Goal: Information Seeking & Learning: Understand process/instructions

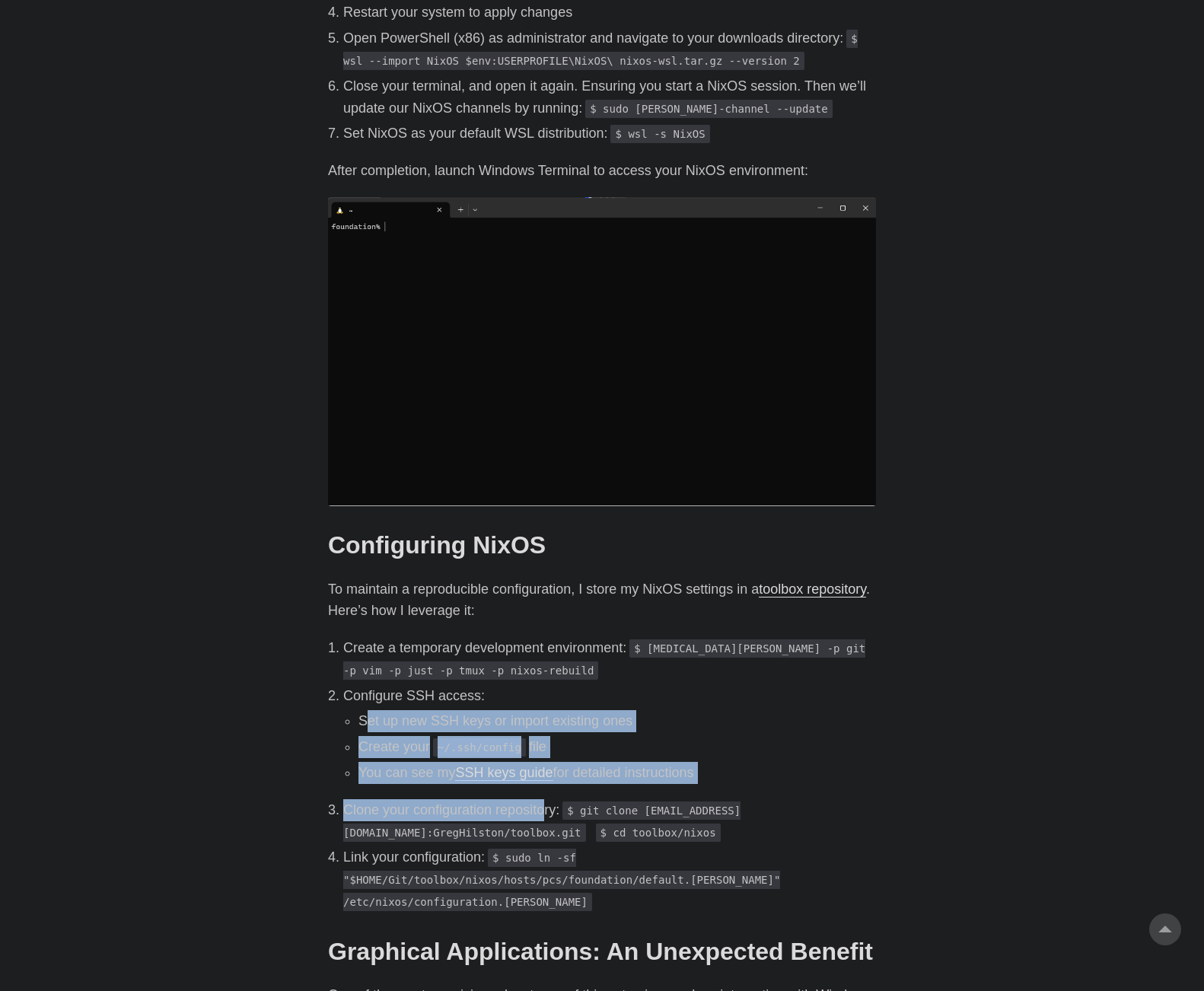
scroll to position [1523, 0]
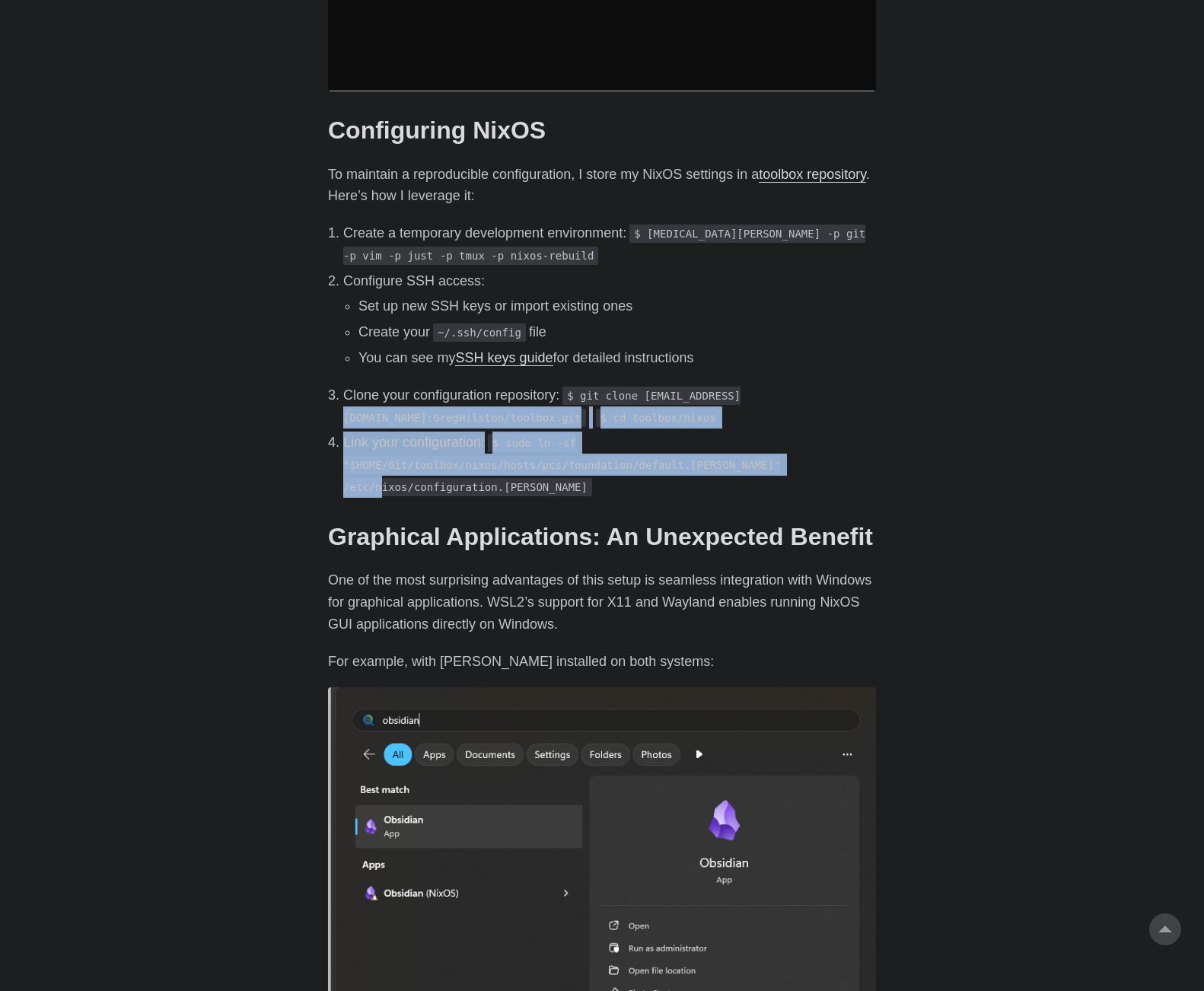
drag, startPoint x: 732, startPoint y: 383, endPoint x: 784, endPoint y: 434, distance: 72.8
click at [784, 434] on ol "Create a temporary development environment: $ [MEDICAL_DATA][PERSON_NAME] -p gi…" at bounding box center [602, 360] width 548 height 275
click at [784, 434] on p "Link your configuration: $ sudo ln -sf "$HOME/Git/toolbox/nixos/hosts/pcs/found…" at bounding box center [610, 464] width 533 height 66
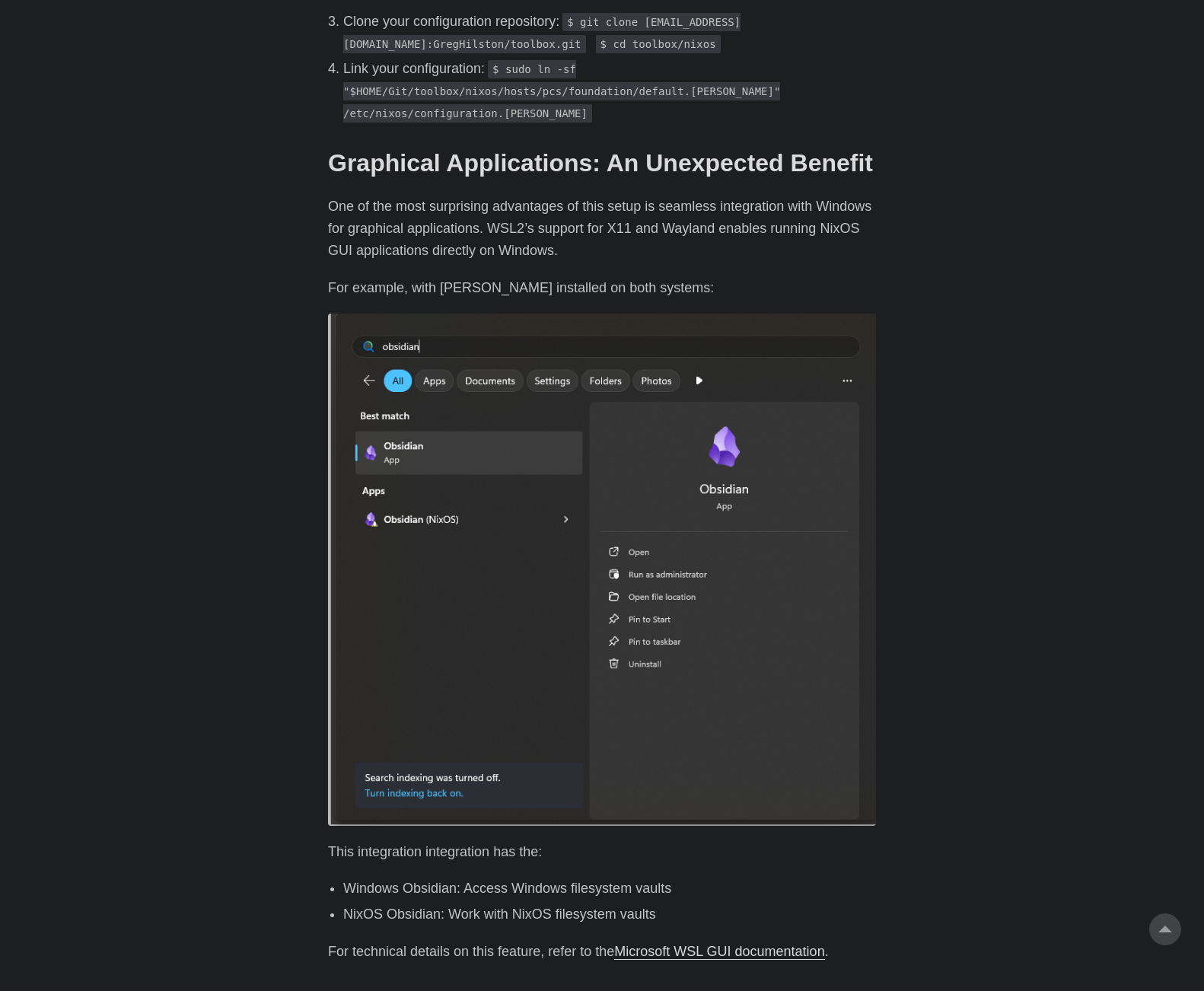
scroll to position [1904, 0]
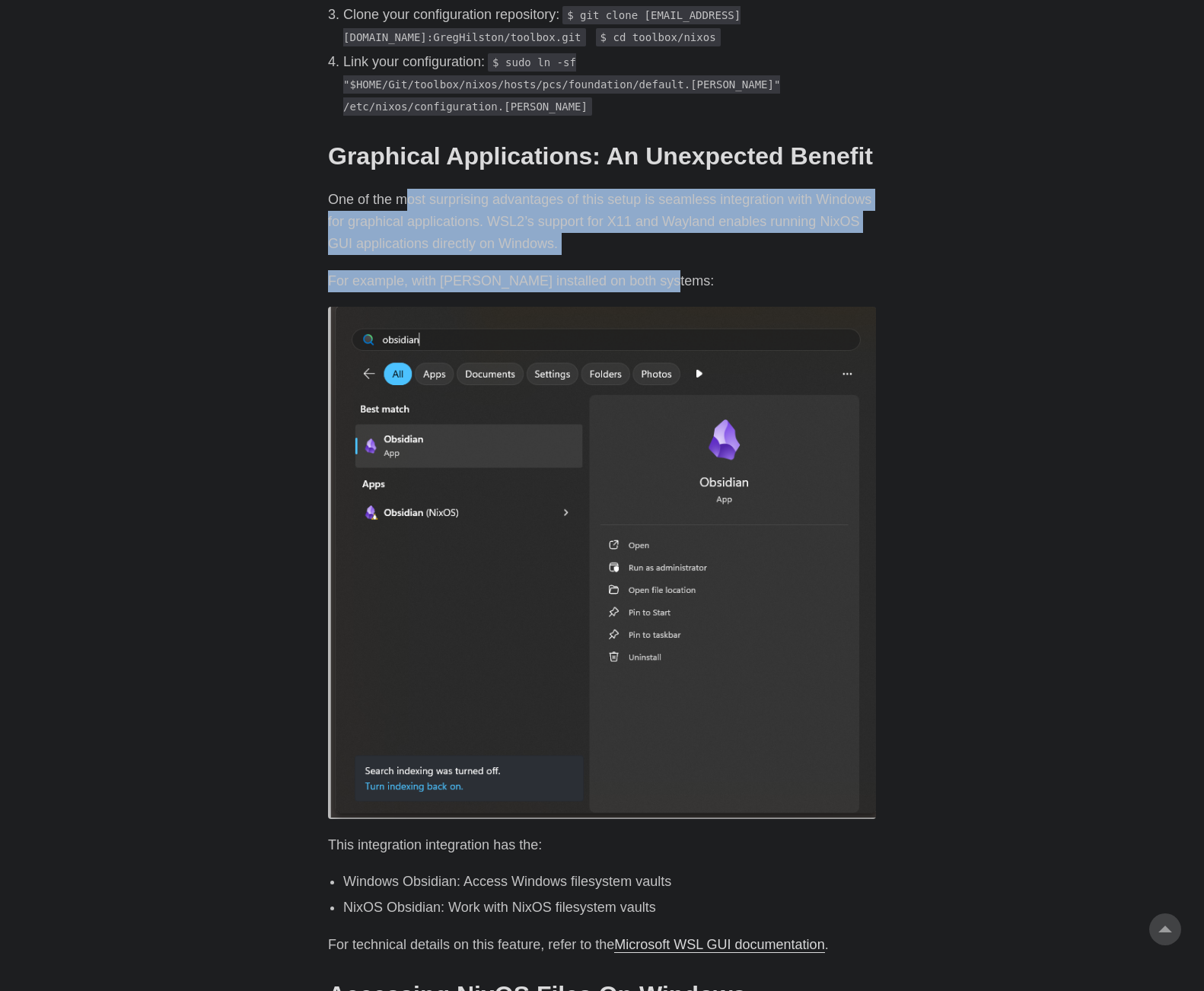
drag, startPoint x: 404, startPoint y: 164, endPoint x: 692, endPoint y: 221, distance: 293.6
click at [692, 221] on div "Introduction # As a developer who traditionally dual-boots Windows and Linux, I…" at bounding box center [602, 103] width 548 height 2977
click at [660, 189] on p "One of the most surprising advantages of this setup is seamless integration wit…" at bounding box center [602, 221] width 548 height 66
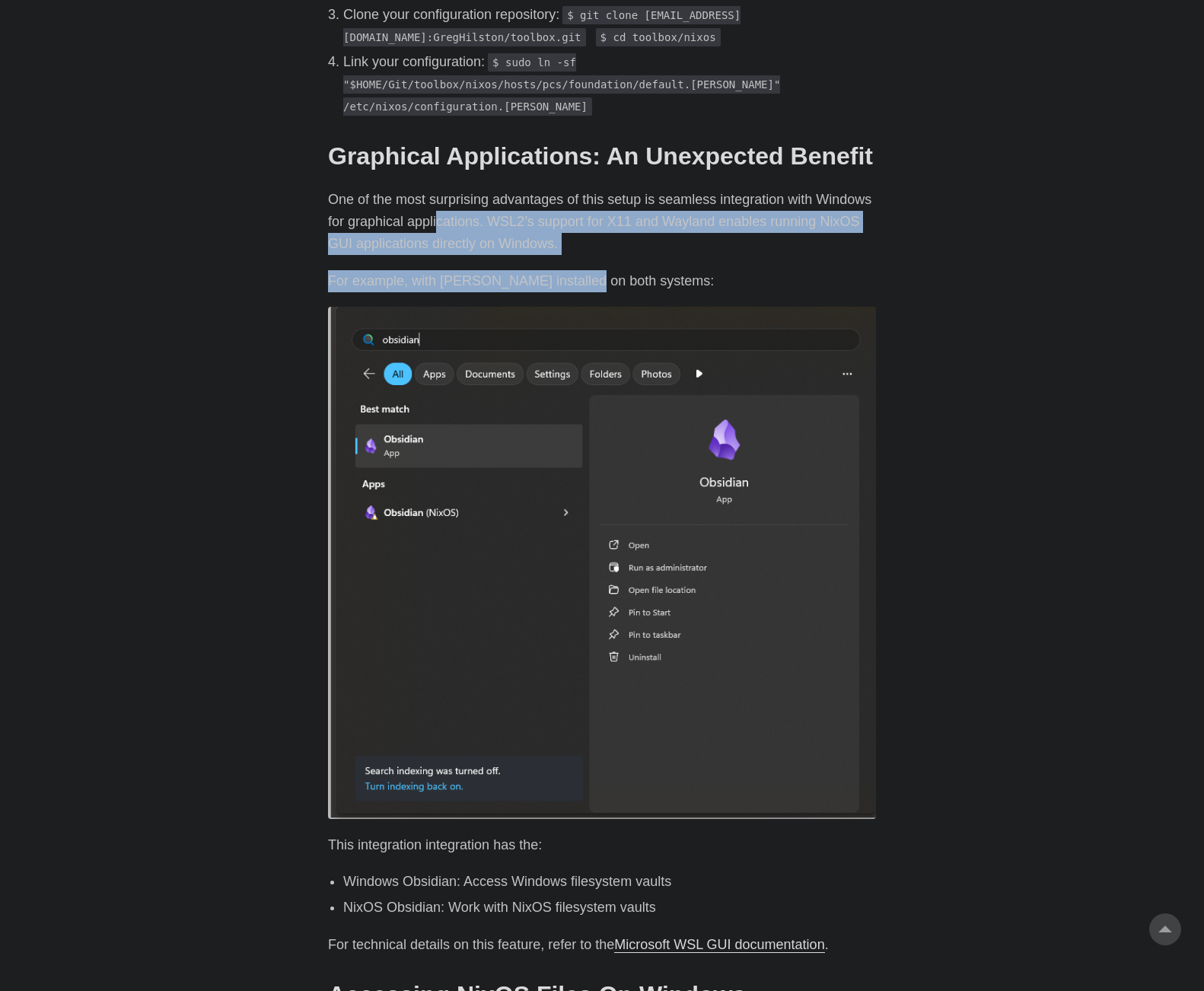
drag, startPoint x: 437, startPoint y: 176, endPoint x: 576, endPoint y: 221, distance: 146.1
click at [576, 221] on div "Introduction # As a developer who traditionally dual-boots Windows and Linux, I…" at bounding box center [602, 103] width 548 height 2977
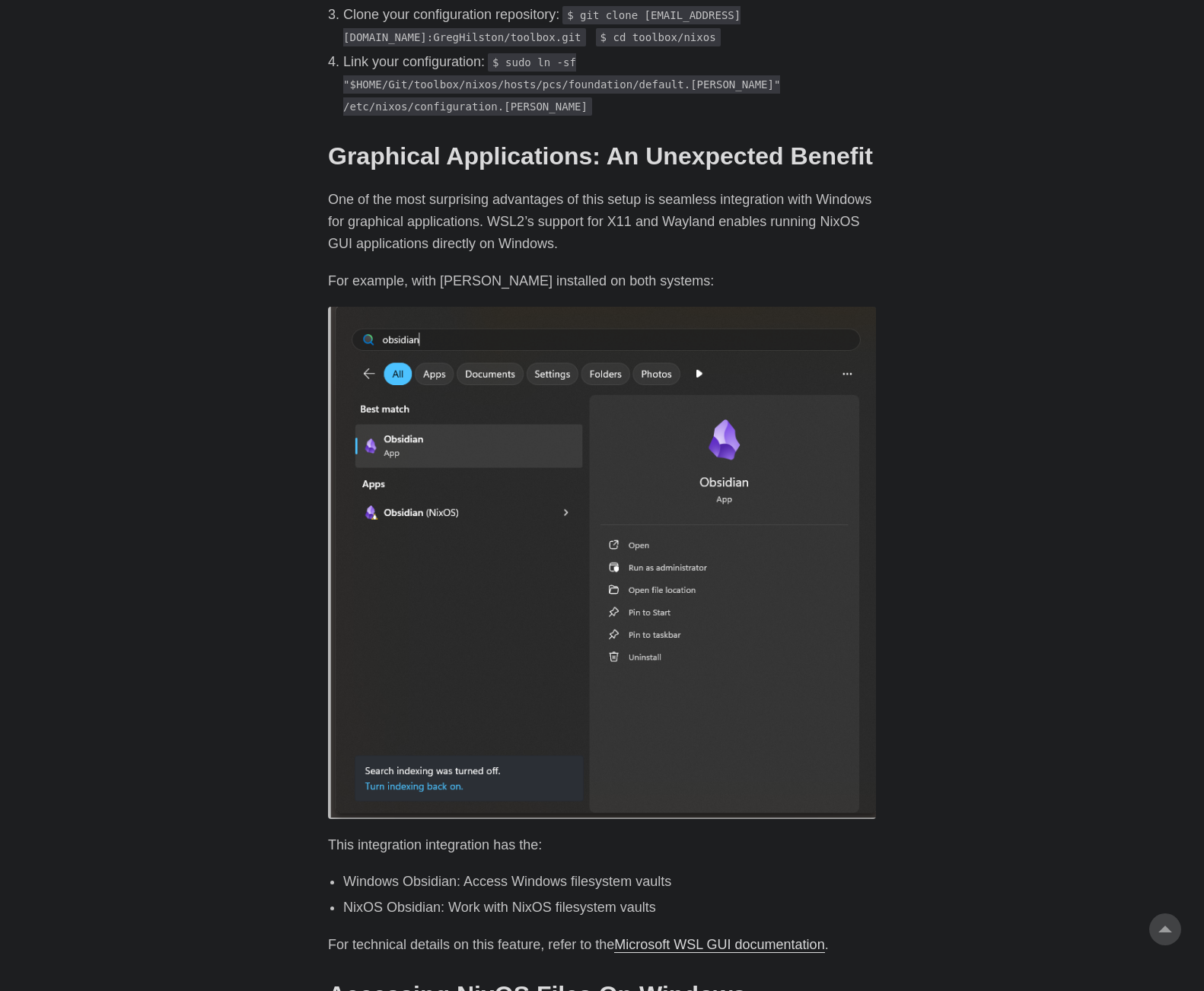
click at [596, 270] on p "For example, with [PERSON_NAME] installed on both systems:" at bounding box center [602, 281] width 548 height 23
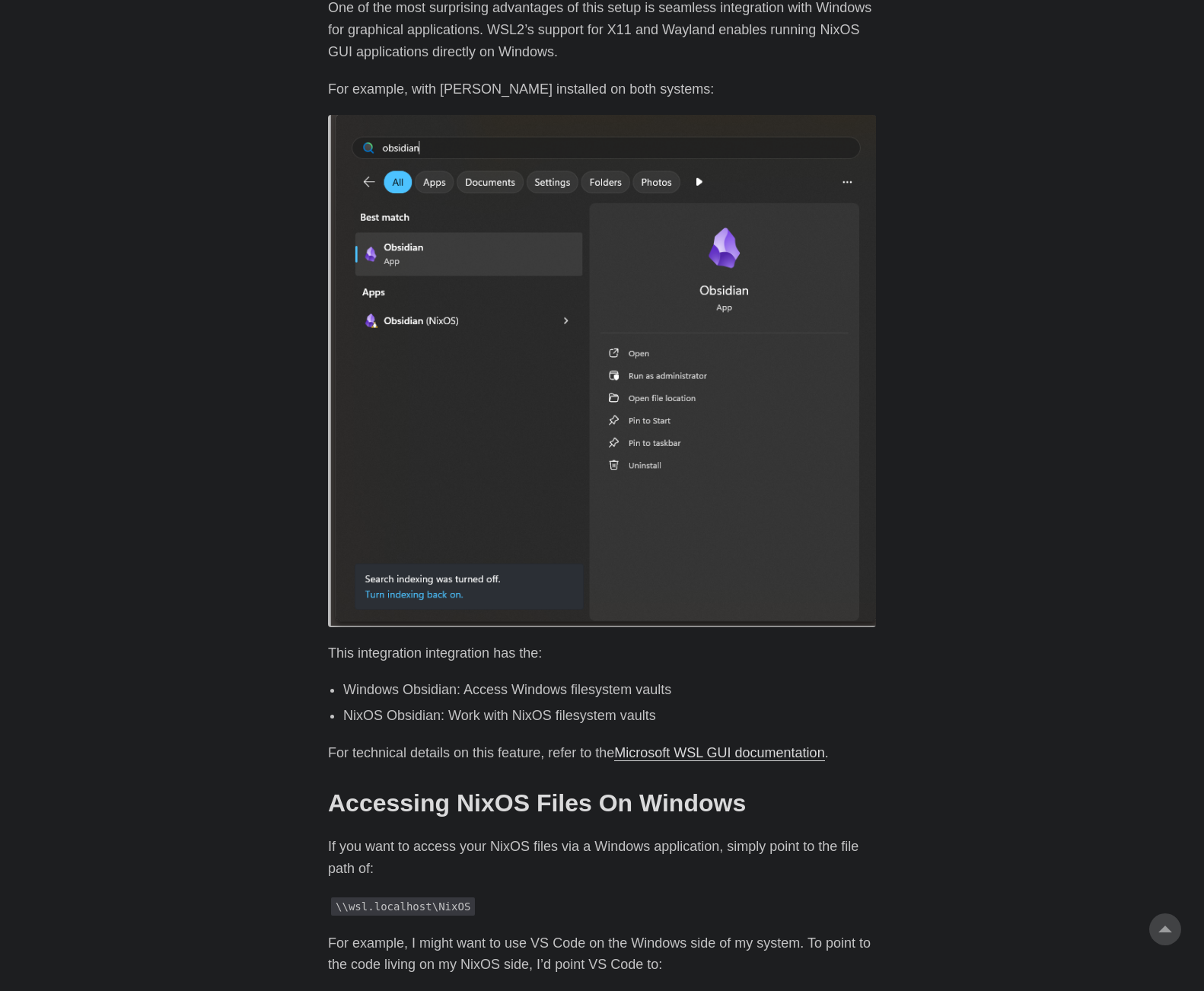
scroll to position [2284, 0]
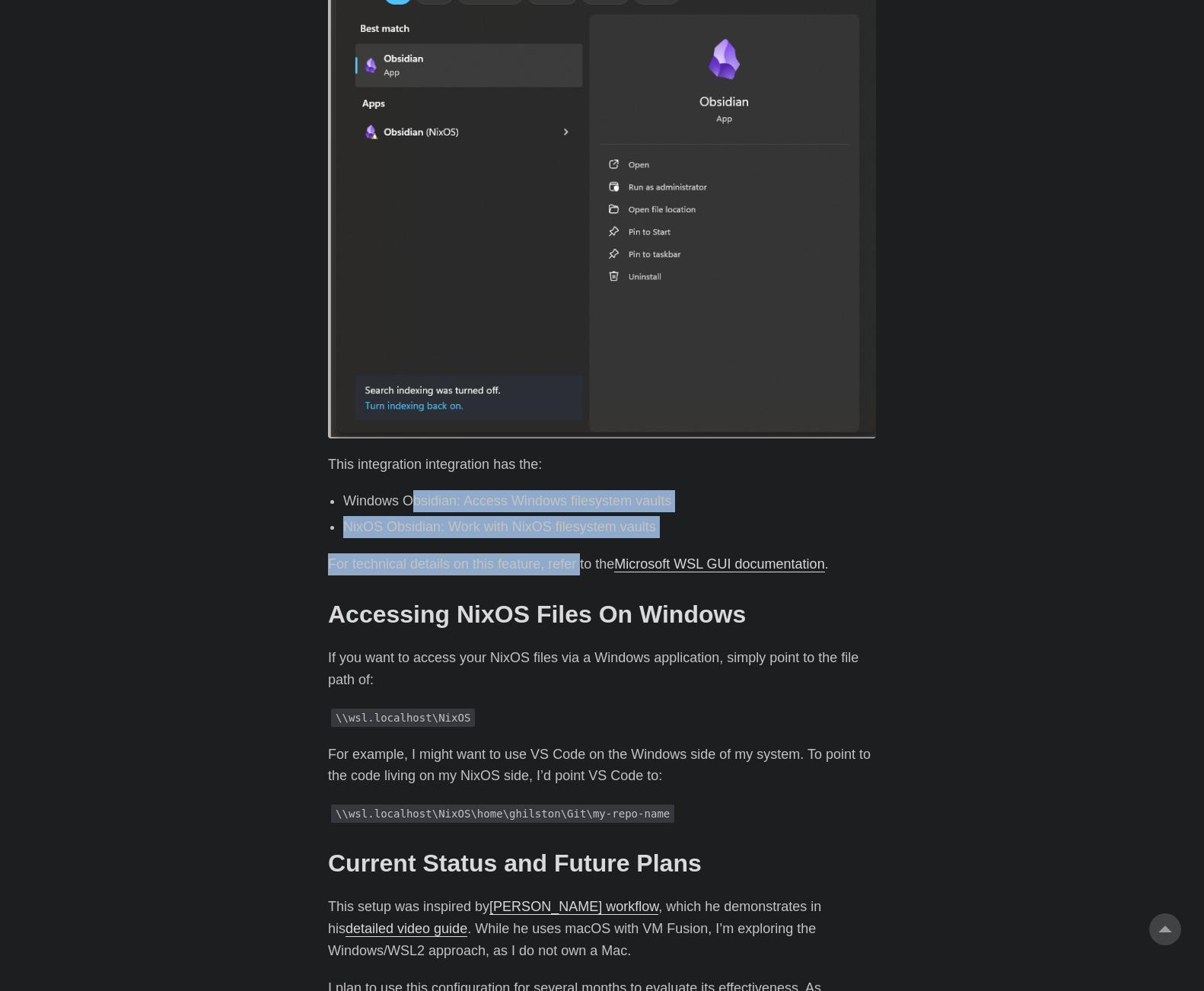
drag, startPoint x: 409, startPoint y: 434, endPoint x: 577, endPoint y: 502, distance: 181.2
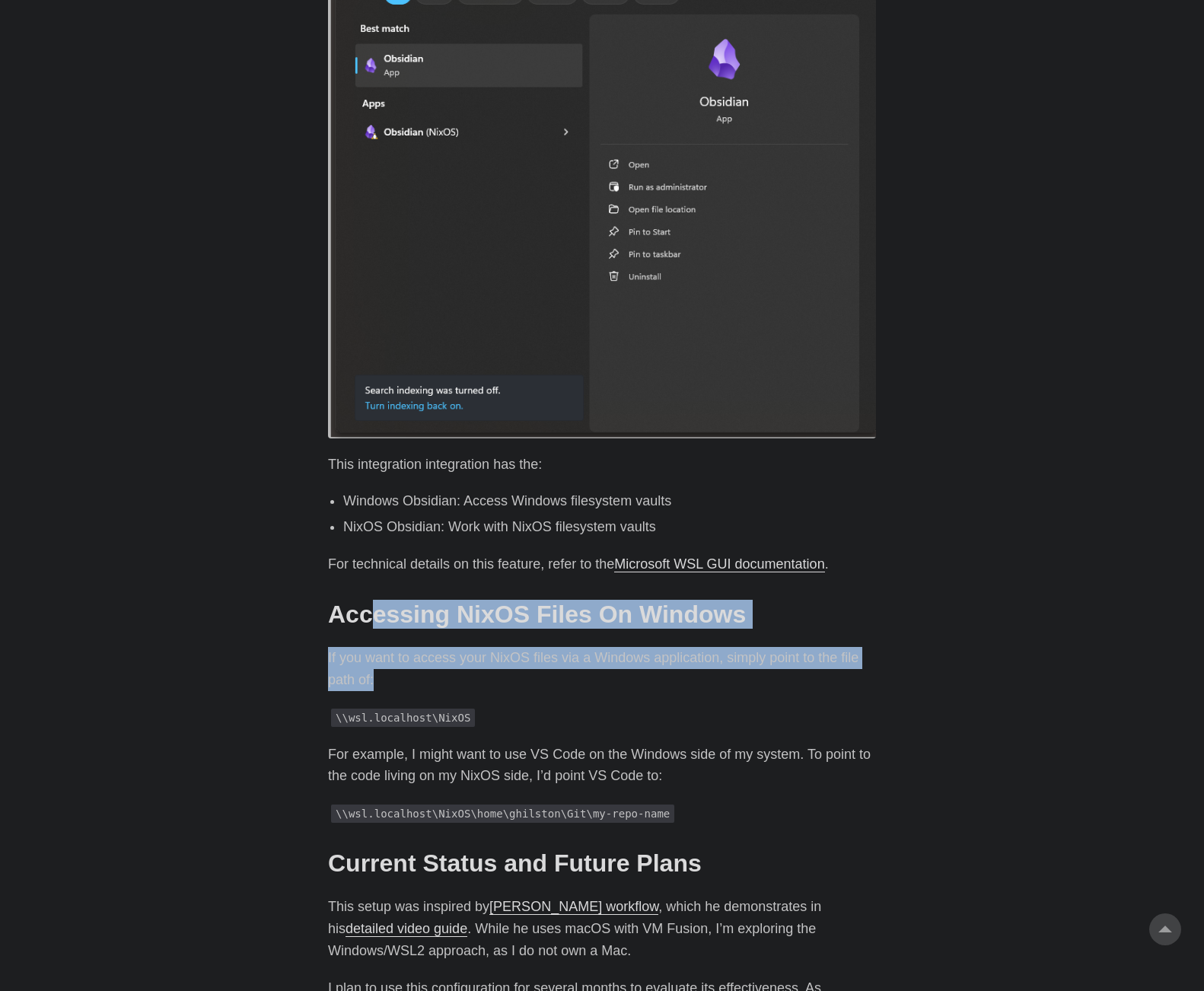
drag, startPoint x: 368, startPoint y: 572, endPoint x: 499, endPoint y: 638, distance: 146.7
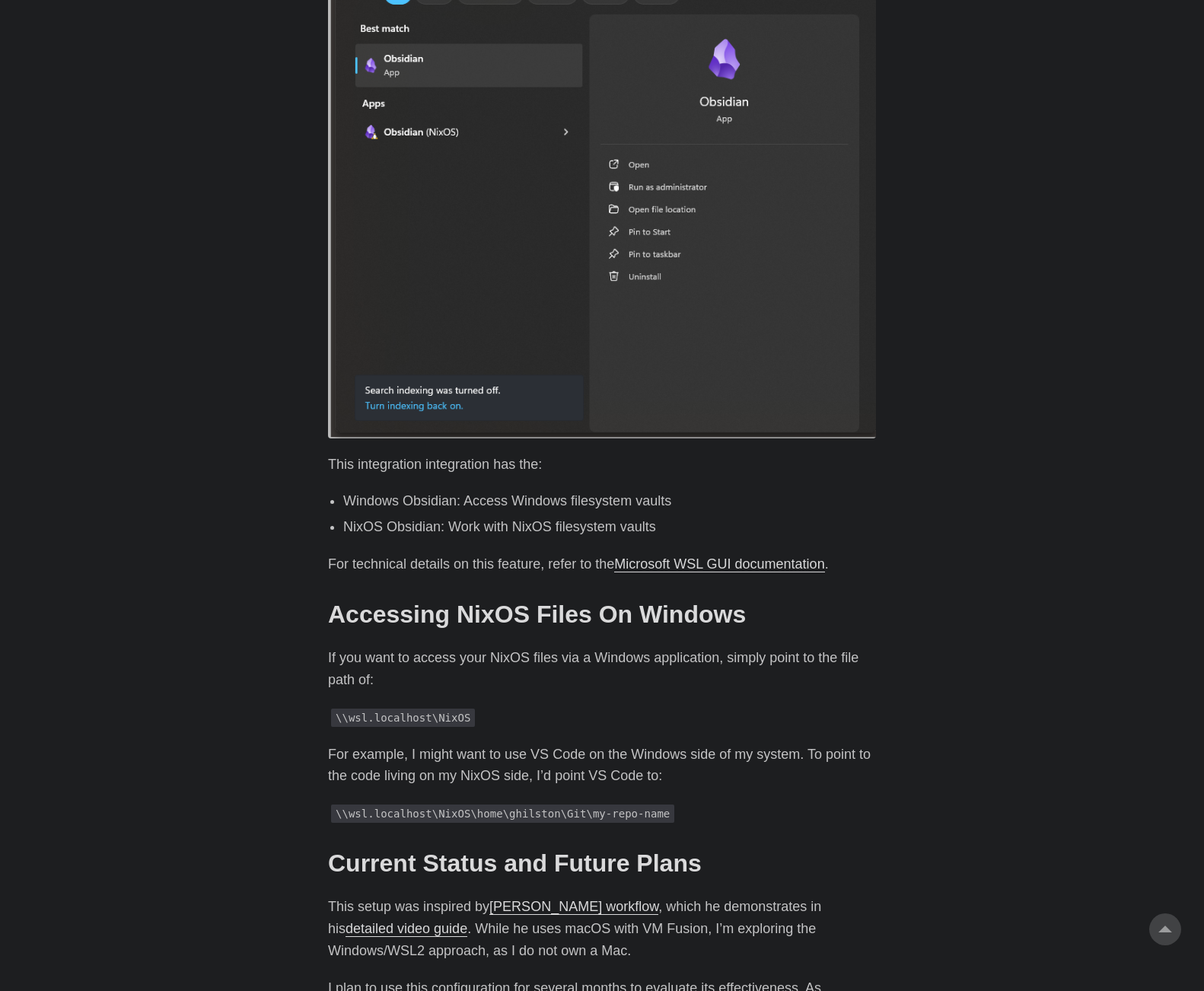
click at [516, 744] on p "For example, I might want to use VS Code on the Windows side of my system. To p…" at bounding box center [602, 766] width 548 height 44
drag, startPoint x: 338, startPoint y: 674, endPoint x: 471, endPoint y: 682, distance: 133.2
click at [471, 707] on p "\\wsl.localhost\NixOS" at bounding box center [602, 717] width 548 height 23
copy code "\\wsl.localhost\NixOS"
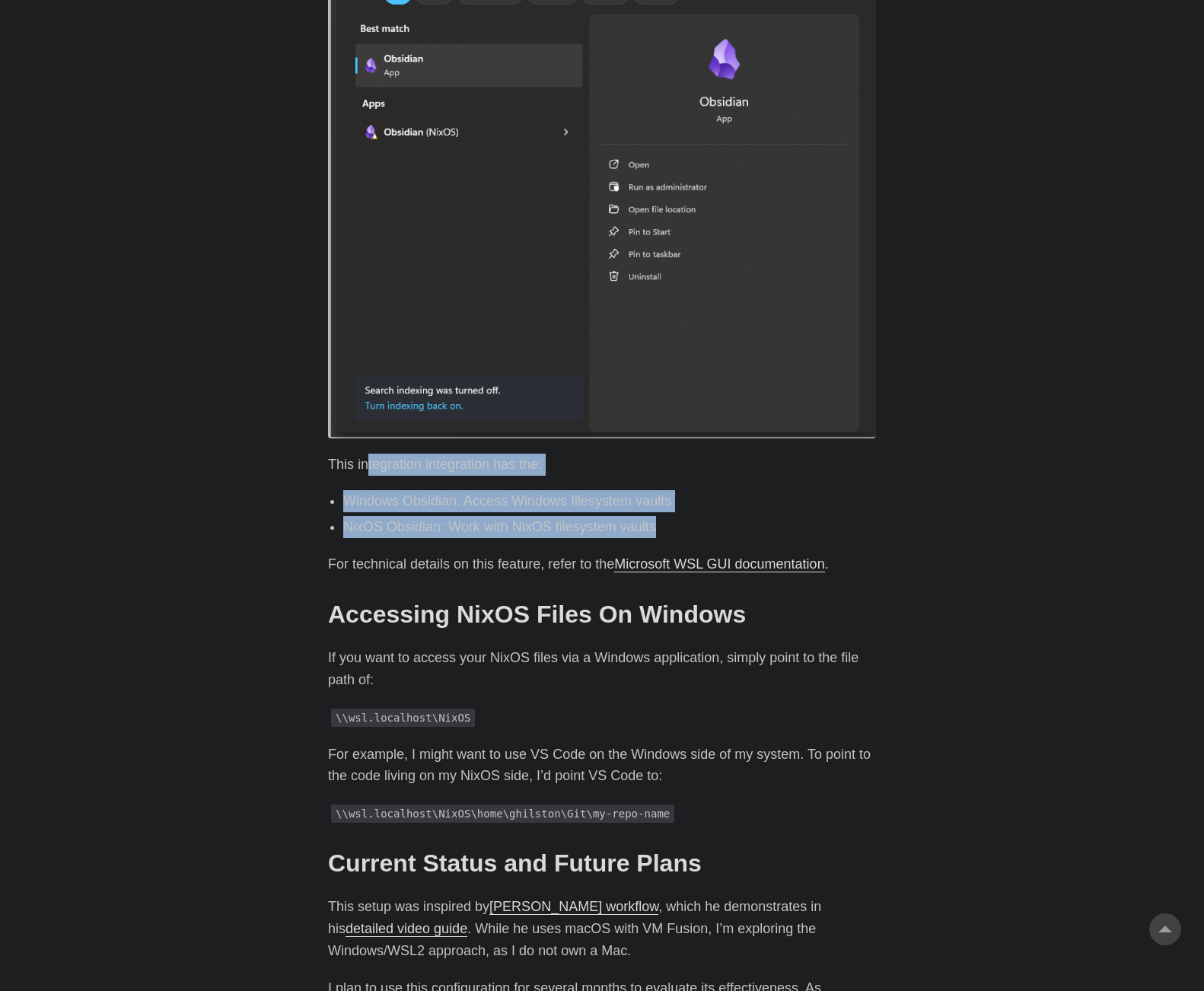
drag, startPoint x: 365, startPoint y: 426, endPoint x: 687, endPoint y: 481, distance: 326.7
click at [687, 517] on li "NixOS Obsidian: Work with NixOS filesystem vaults" at bounding box center [610, 527] width 533 height 23
drag, startPoint x: 687, startPoint y: 481, endPoint x: 677, endPoint y: 421, distance: 60.8
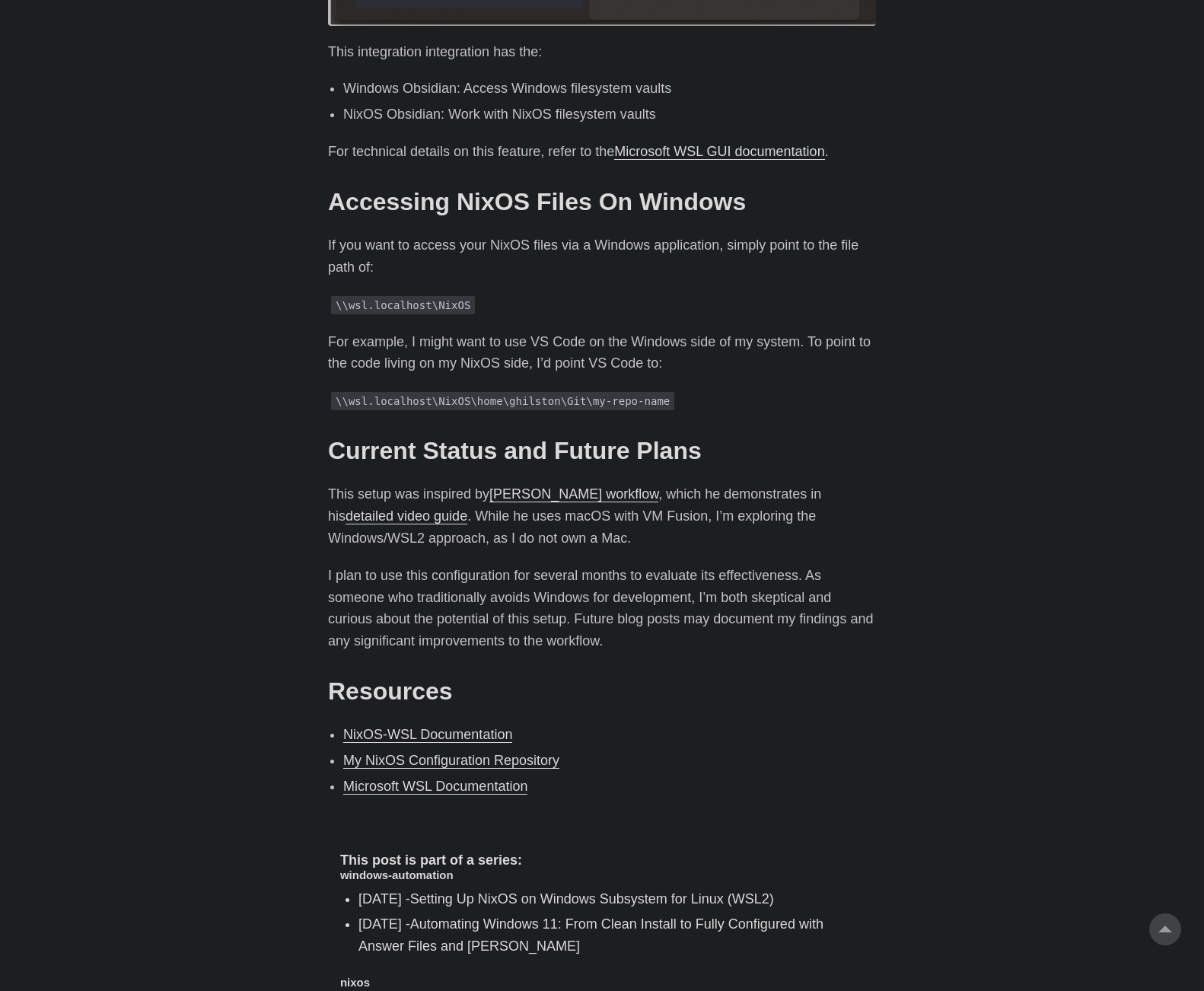
scroll to position [2742, 0]
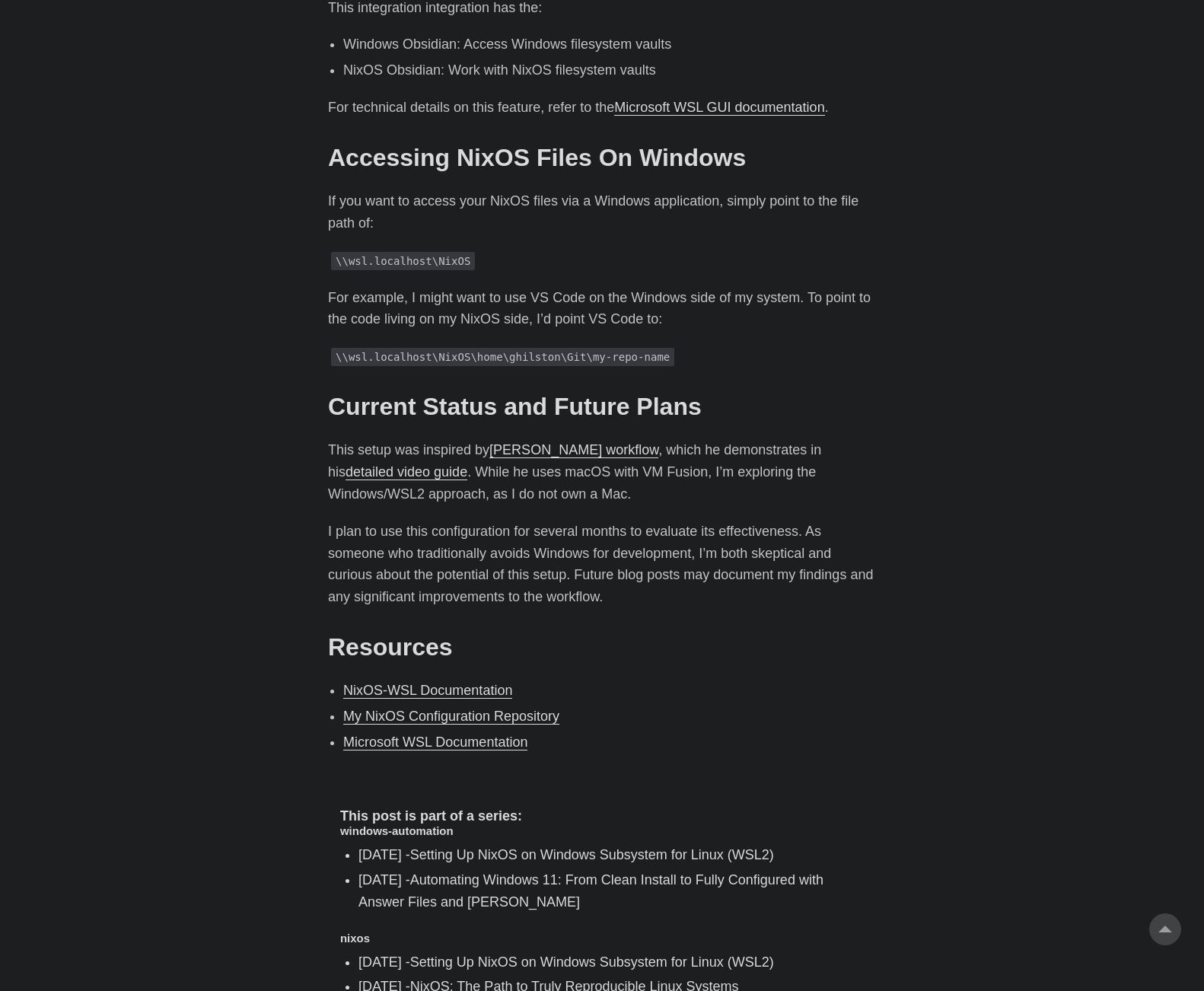
click at [370, 464] on link "detailed video guide" at bounding box center [406, 472] width 121 height 15
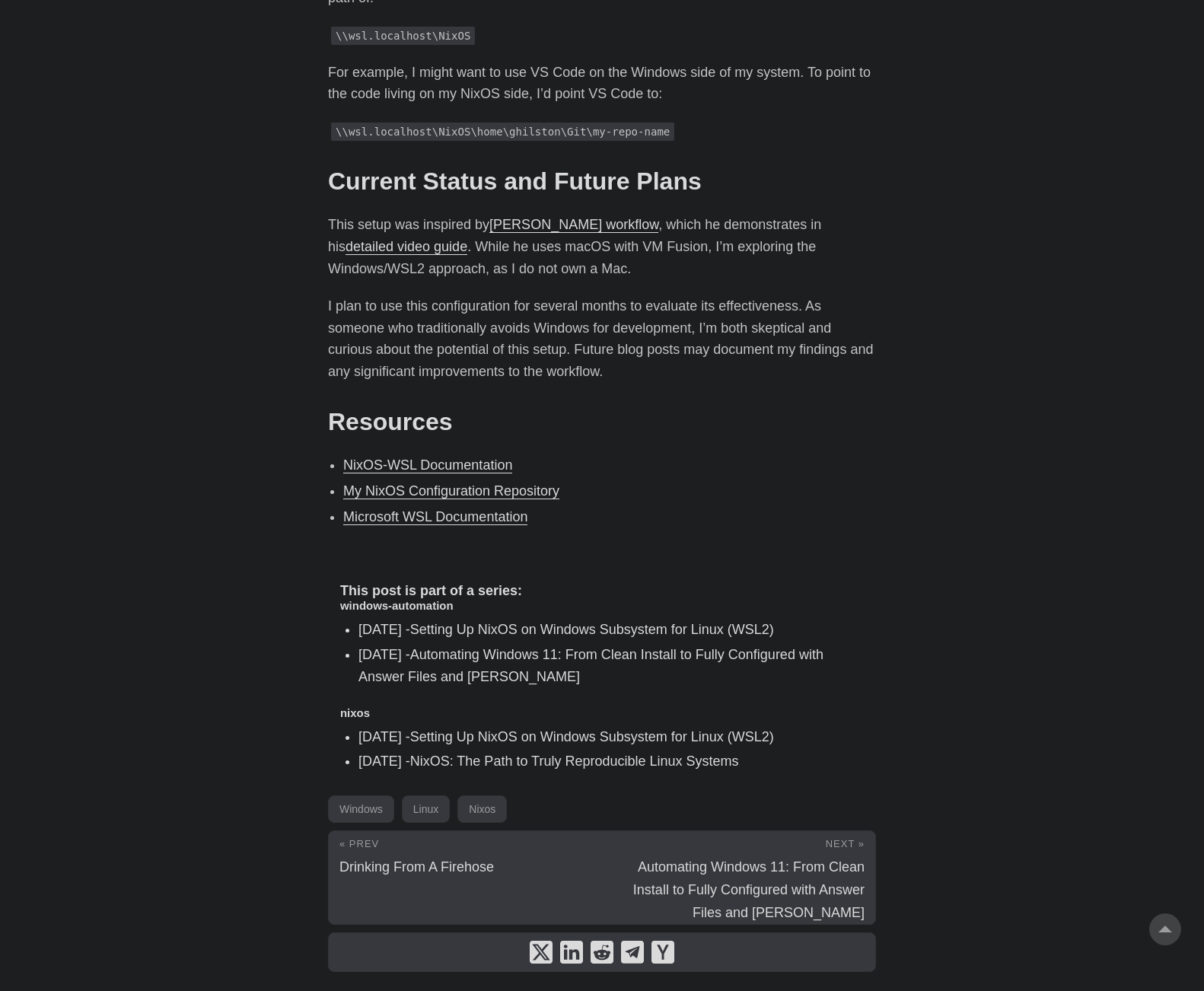
scroll to position [2969, 0]
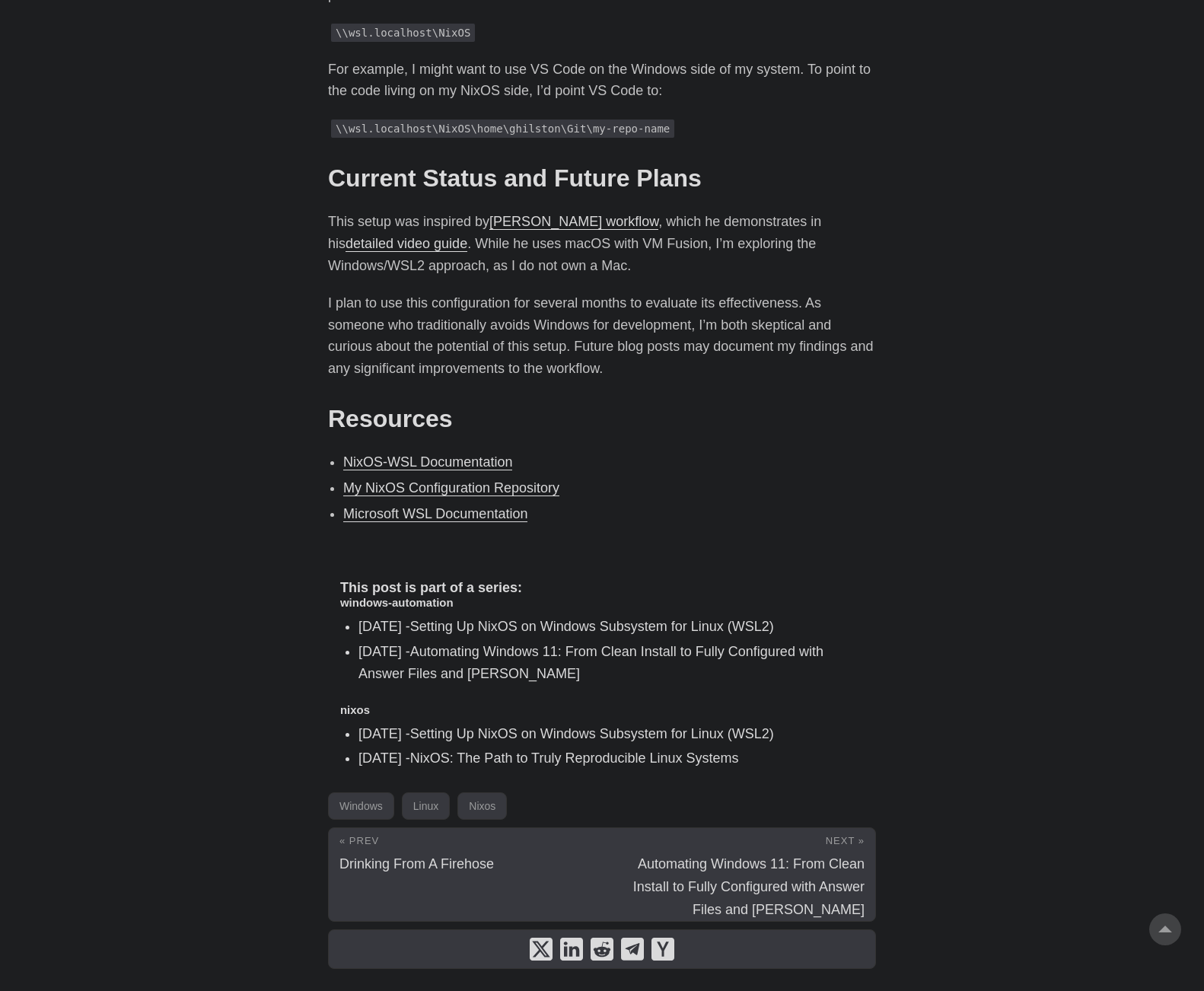
click at [466, 481] on link "My NixOS Configuration Repository" at bounding box center [452, 488] width 216 height 15
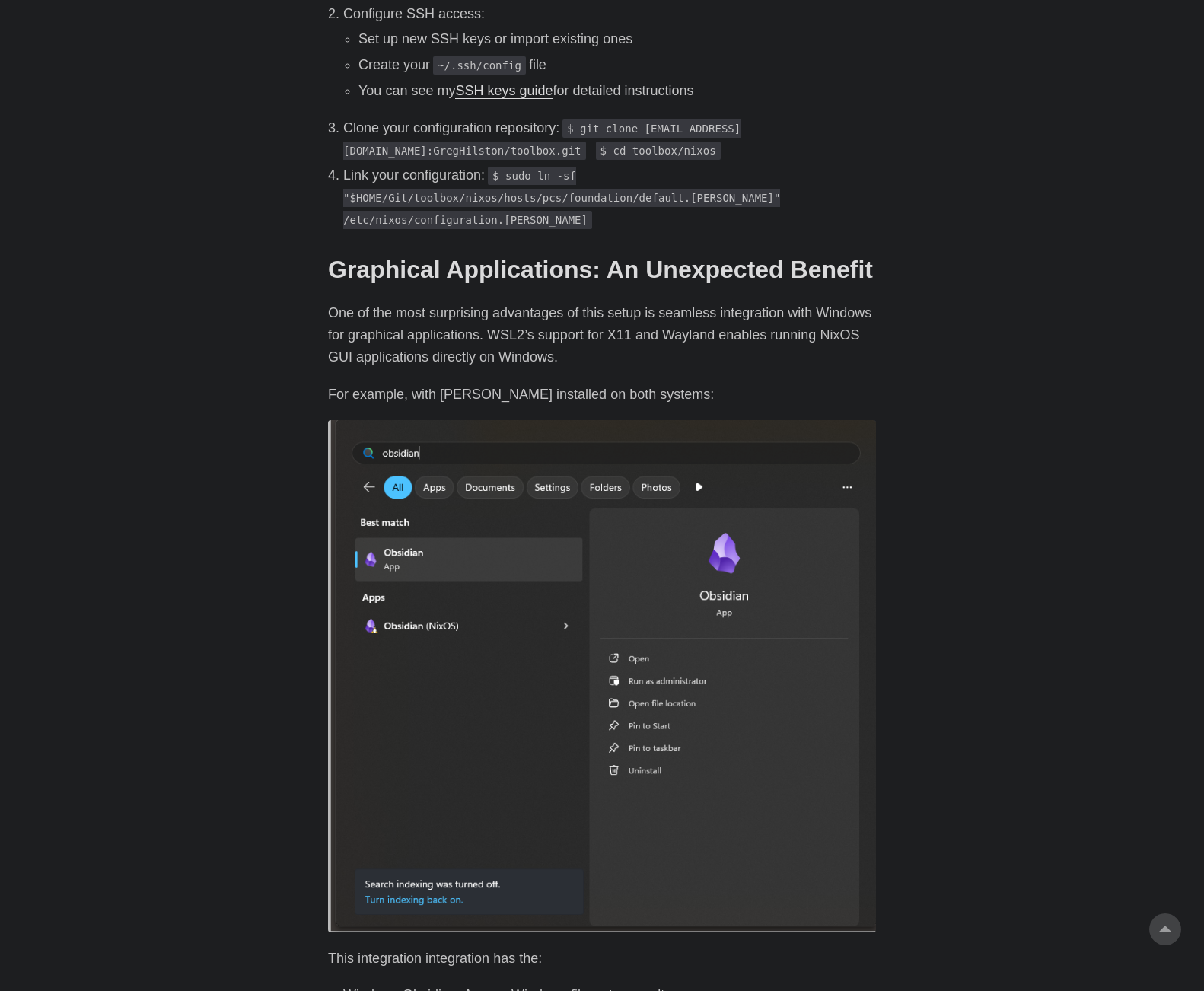
scroll to position [1980, 0]
